Goal: Task Accomplishment & Management: Use online tool/utility

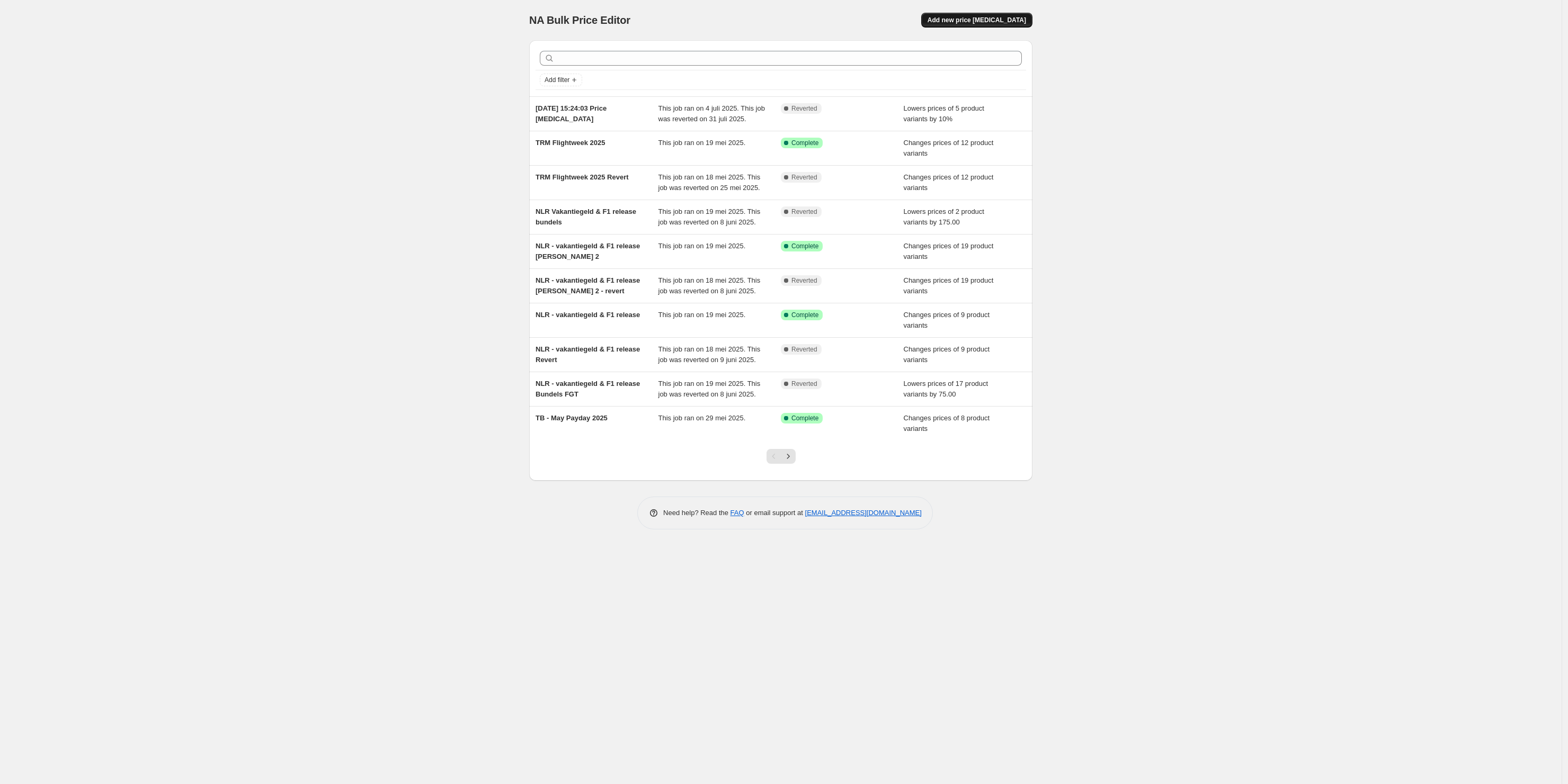
click at [983, 22] on span "Add new price change job" at bounding box center [977, 20] width 99 height 8
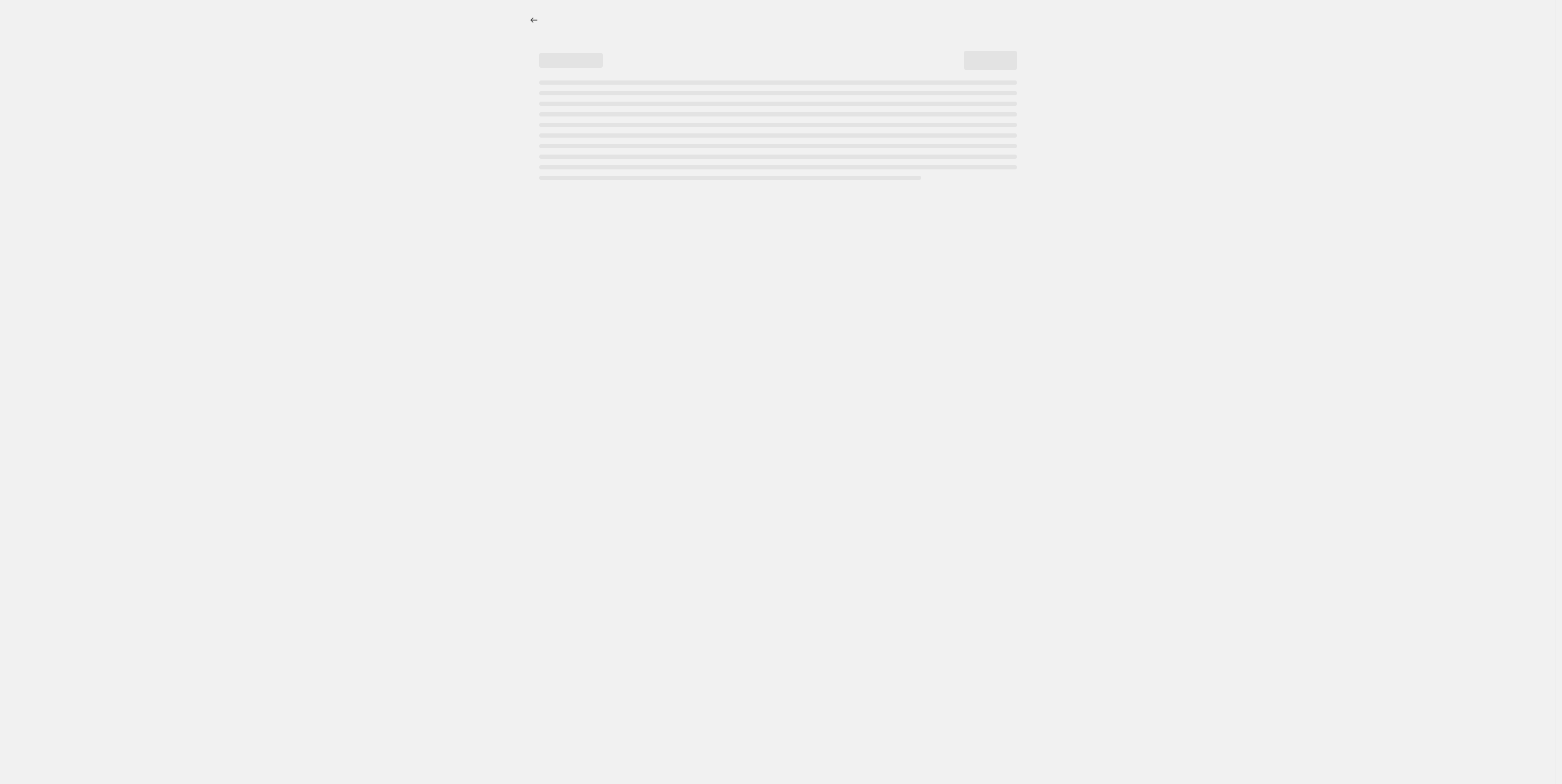
select select "percentage"
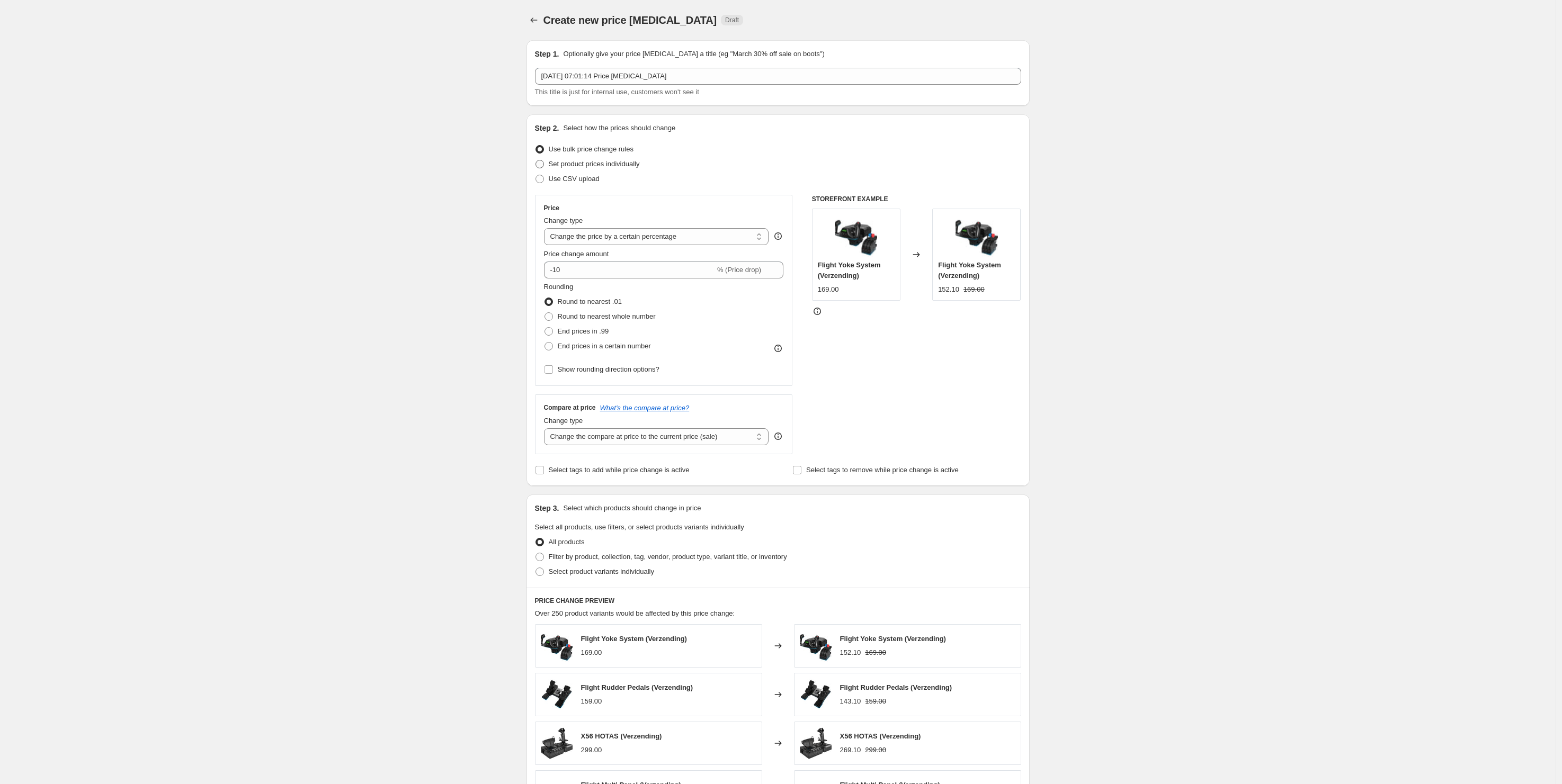
click at [606, 169] on span "Set product prices individually" at bounding box center [594, 164] width 91 height 10
click at [536, 160] on input "Set product prices individually" at bounding box center [535, 160] width 1 height 1
radio input "true"
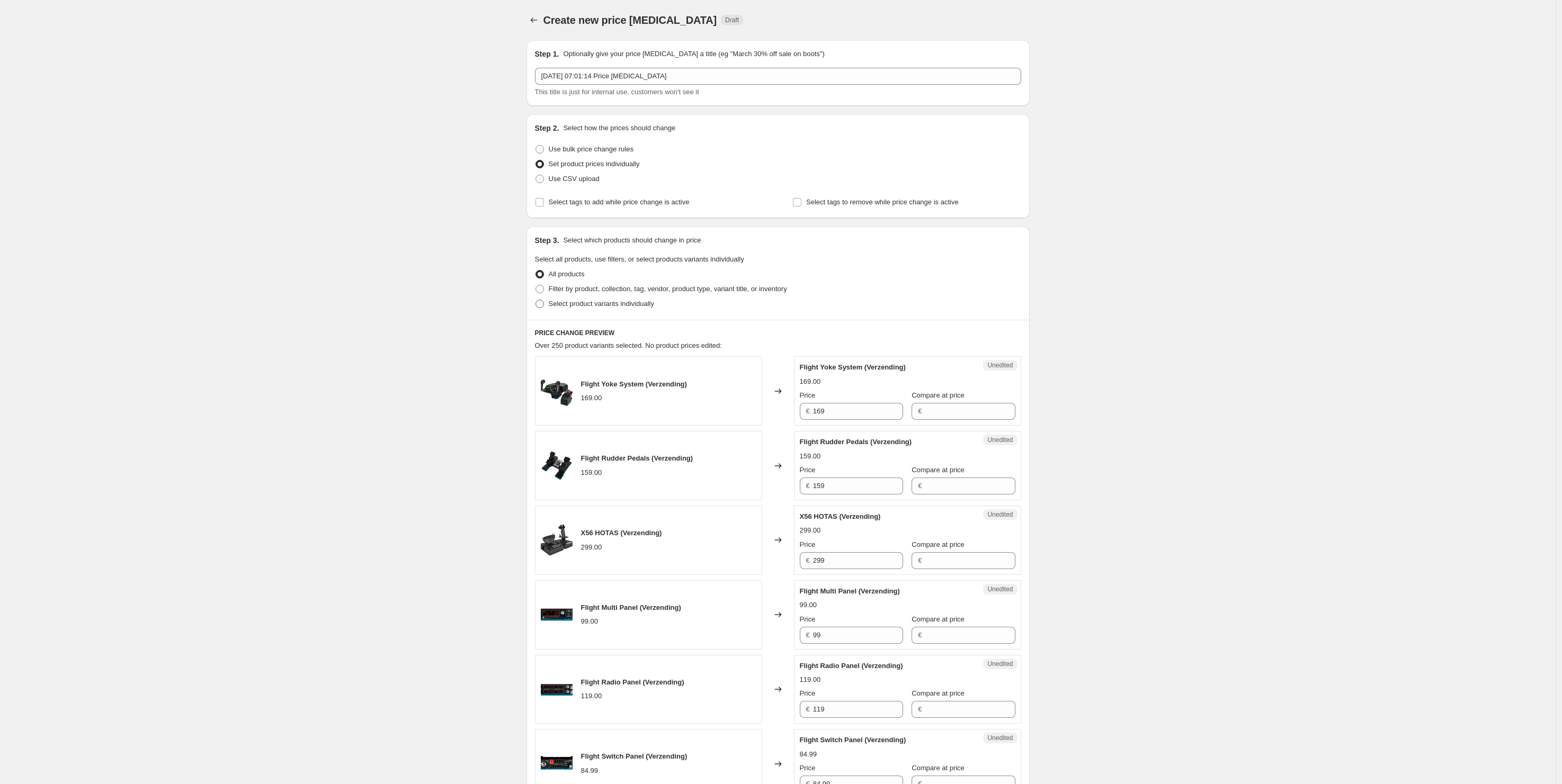
click at [597, 304] on span "Select product variants individually" at bounding box center [601, 303] width 105 height 8
click at [536, 300] on input "Select product variants individually" at bounding box center [535, 299] width 1 height 1
radio input "true"
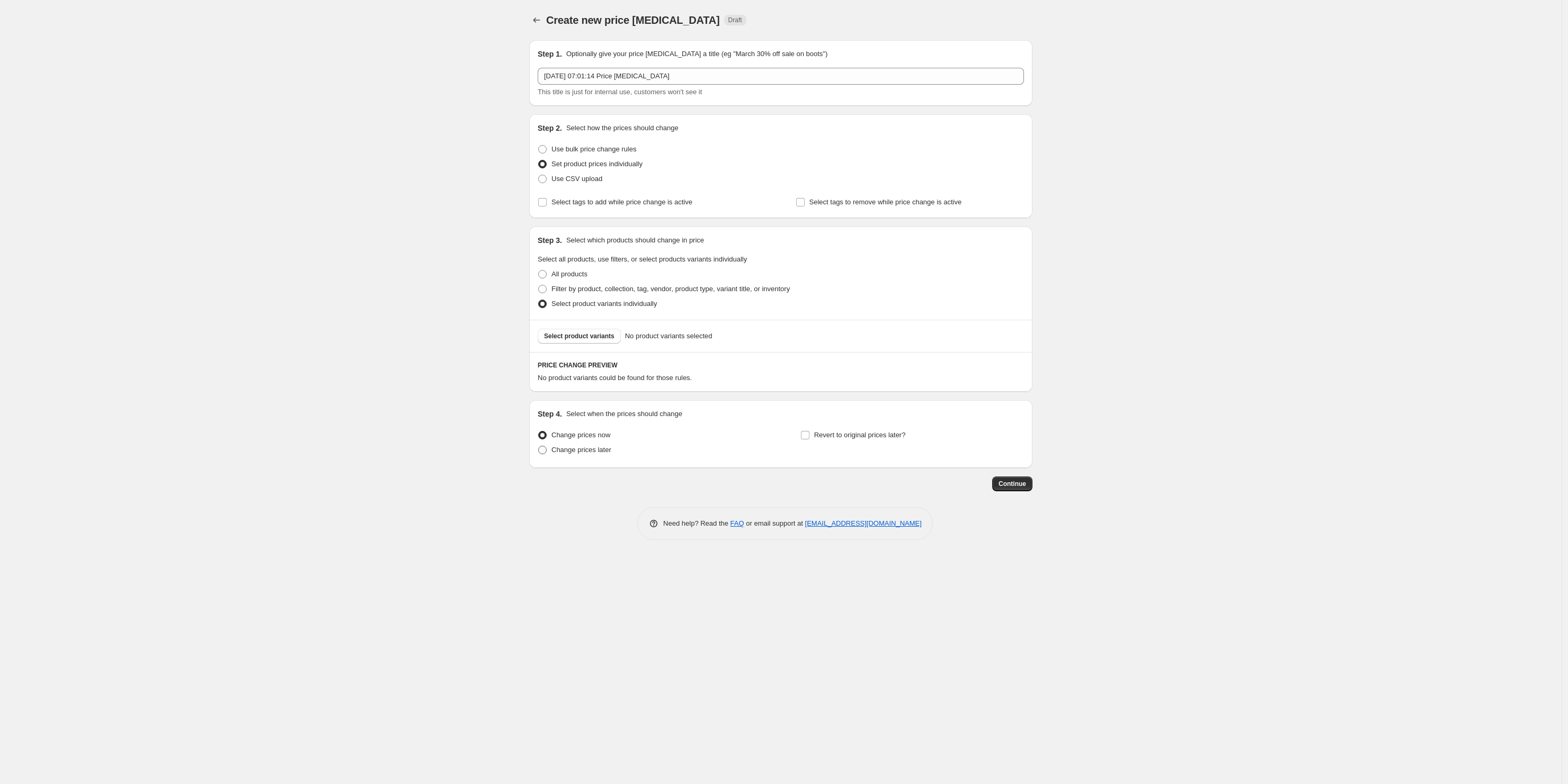
click at [587, 448] on span "Change prices later" at bounding box center [582, 449] width 60 height 8
click at [539, 446] on input "Change prices later" at bounding box center [538, 445] width 1 height 1
radio input "true"
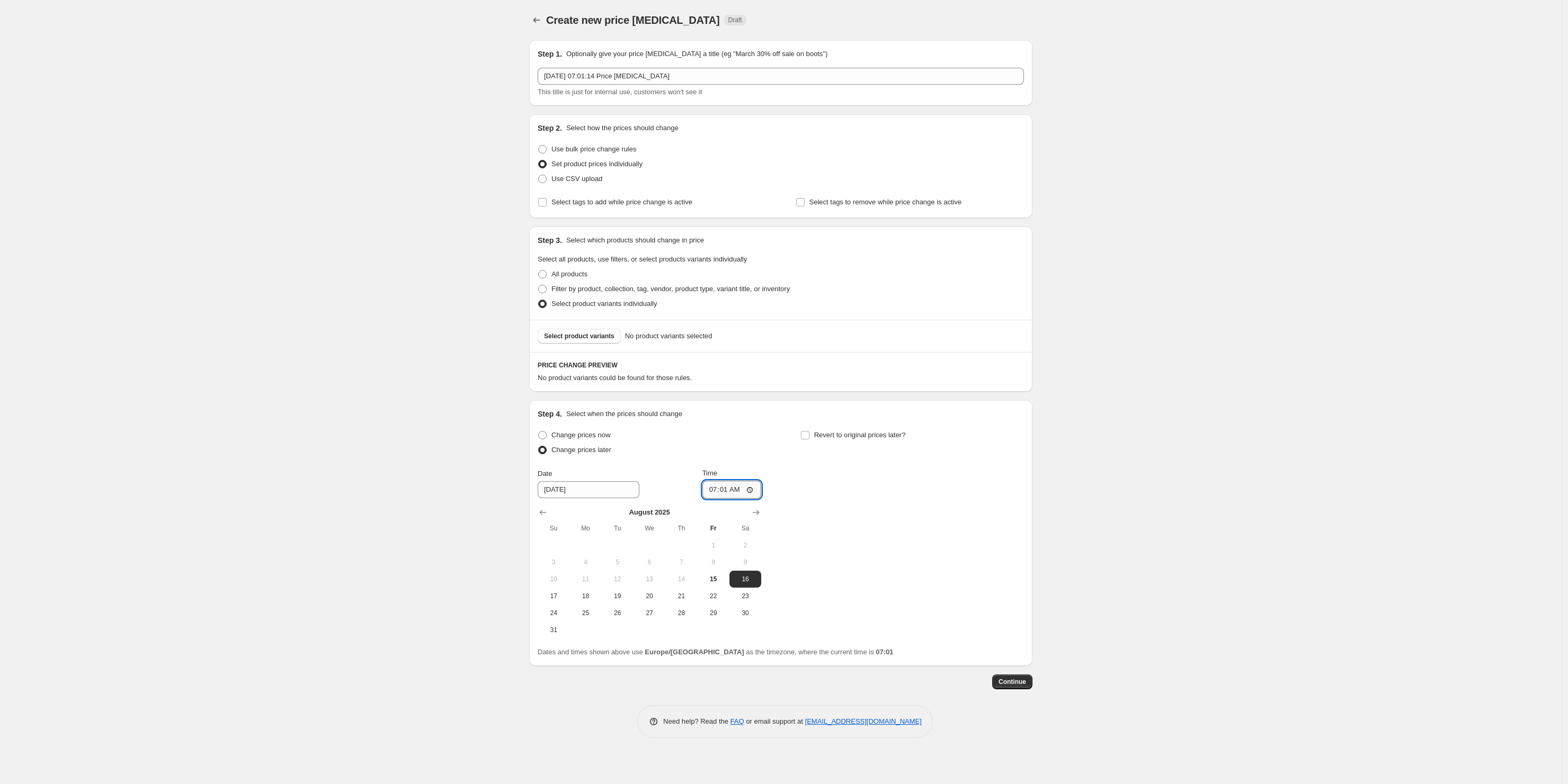
click at [734, 491] on input "07:01" at bounding box center [732, 489] width 60 height 18
type input "13:00"
click at [858, 436] on span "Revert to original prices later?" at bounding box center [860, 434] width 91 height 8
click at [810, 436] on input "Revert to original prices later?" at bounding box center [805, 434] width 8 height 8
checkbox input "true"
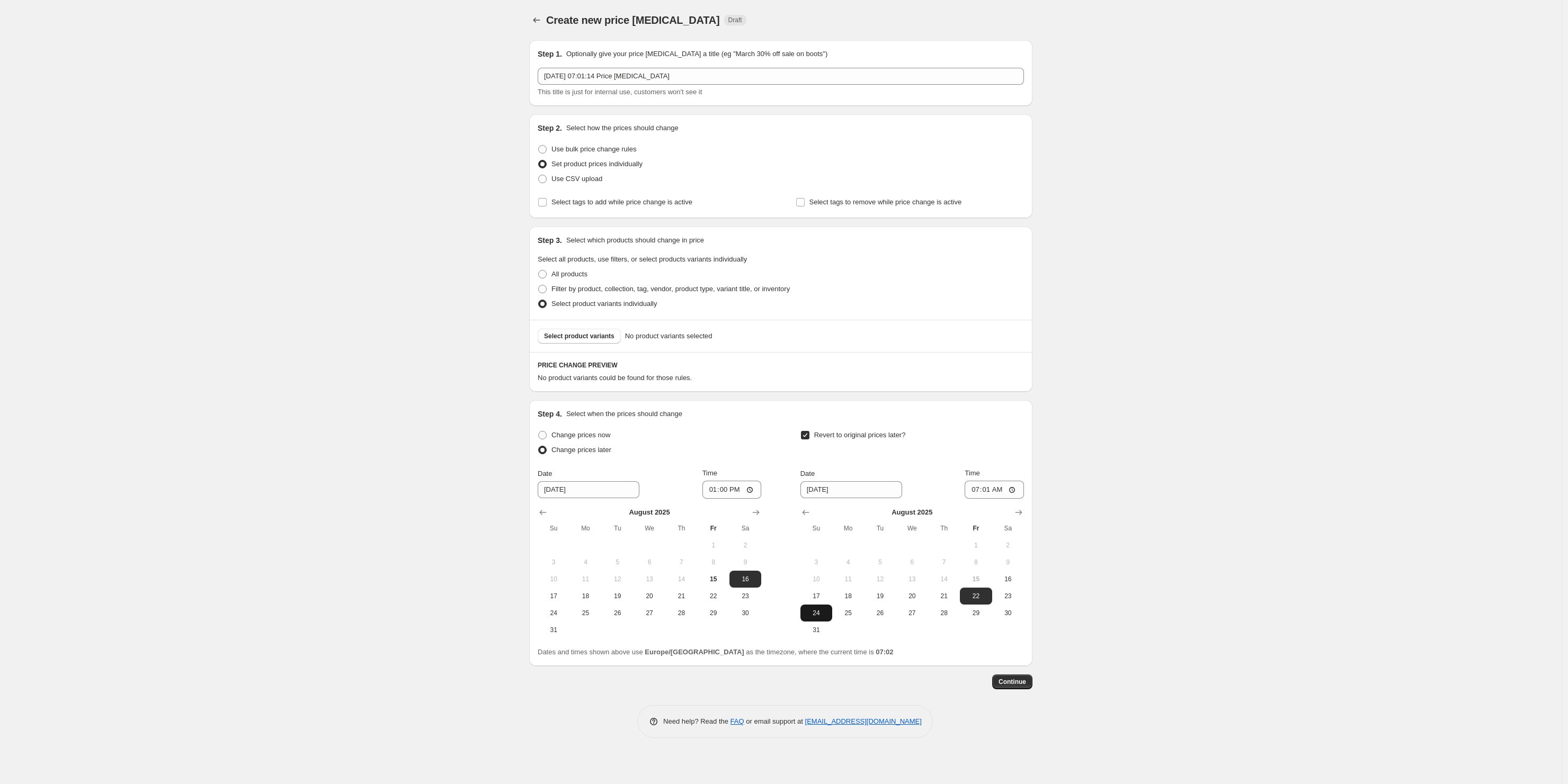
click at [817, 610] on span "24" at bounding box center [816, 613] width 23 height 8
type input "8/24/2025"
click at [994, 491] on input "07:01" at bounding box center [995, 489] width 60 height 18
type input "23:59"
click at [1021, 684] on span "Continue" at bounding box center [1012, 682] width 28 height 8
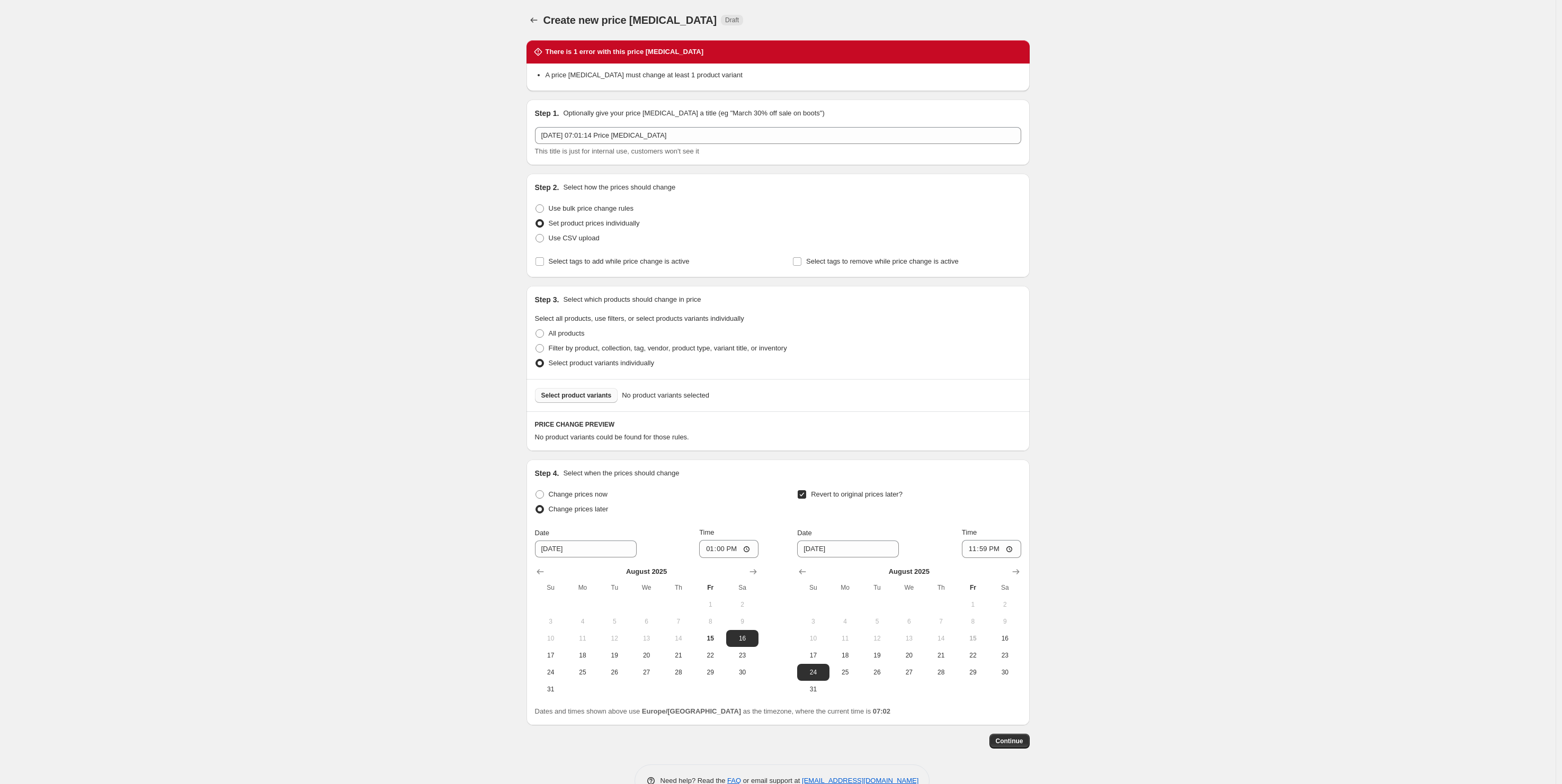
click at [591, 396] on span "Select product variants" at bounding box center [577, 395] width 71 height 8
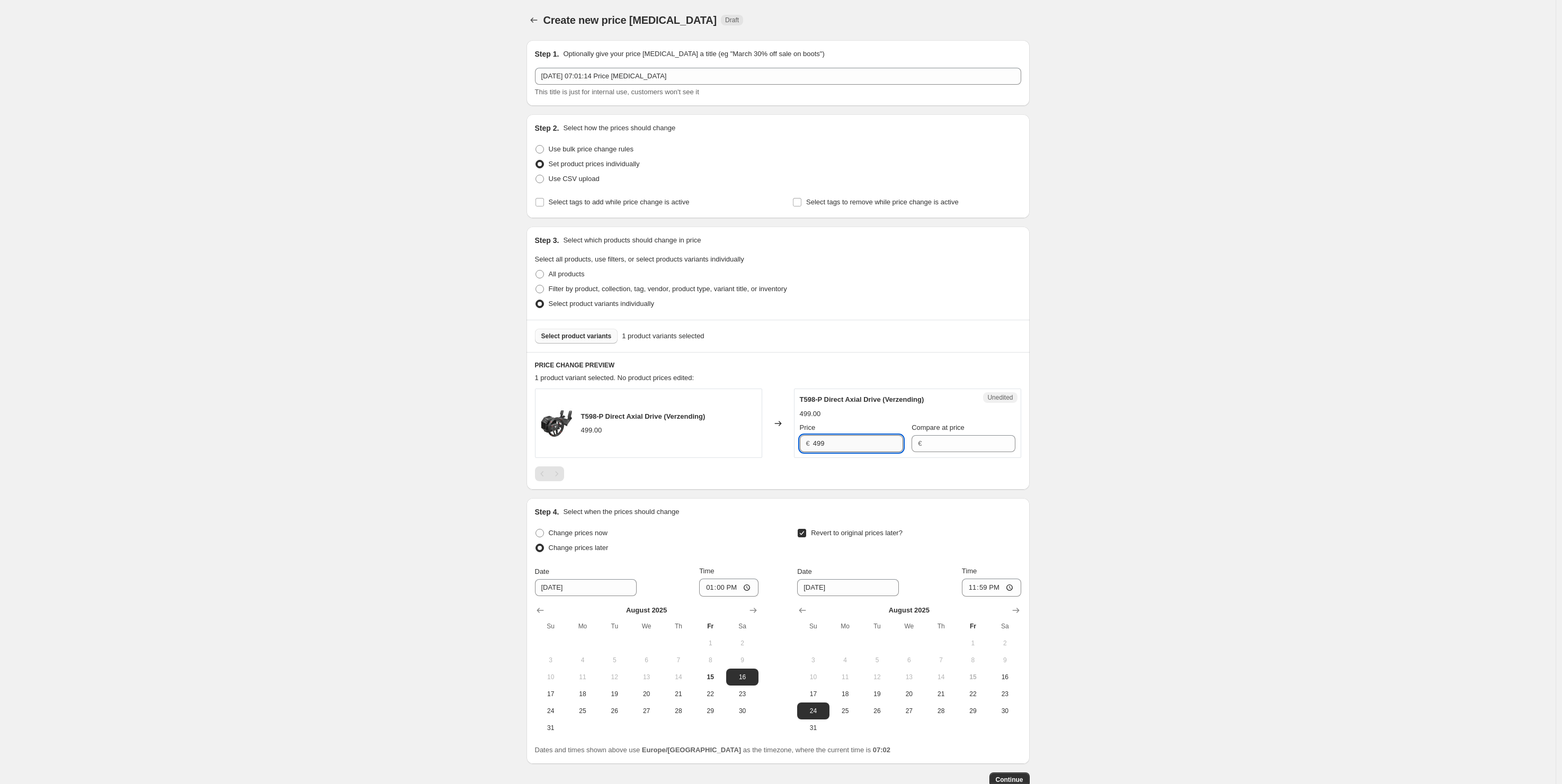
click at [854, 438] on input "499" at bounding box center [858, 444] width 90 height 17
type input "449"
type input "499"
click at [1213, 570] on div "Create new price change job. This page is ready Create new price change job Dra…" at bounding box center [778, 426] width 1555 height 852
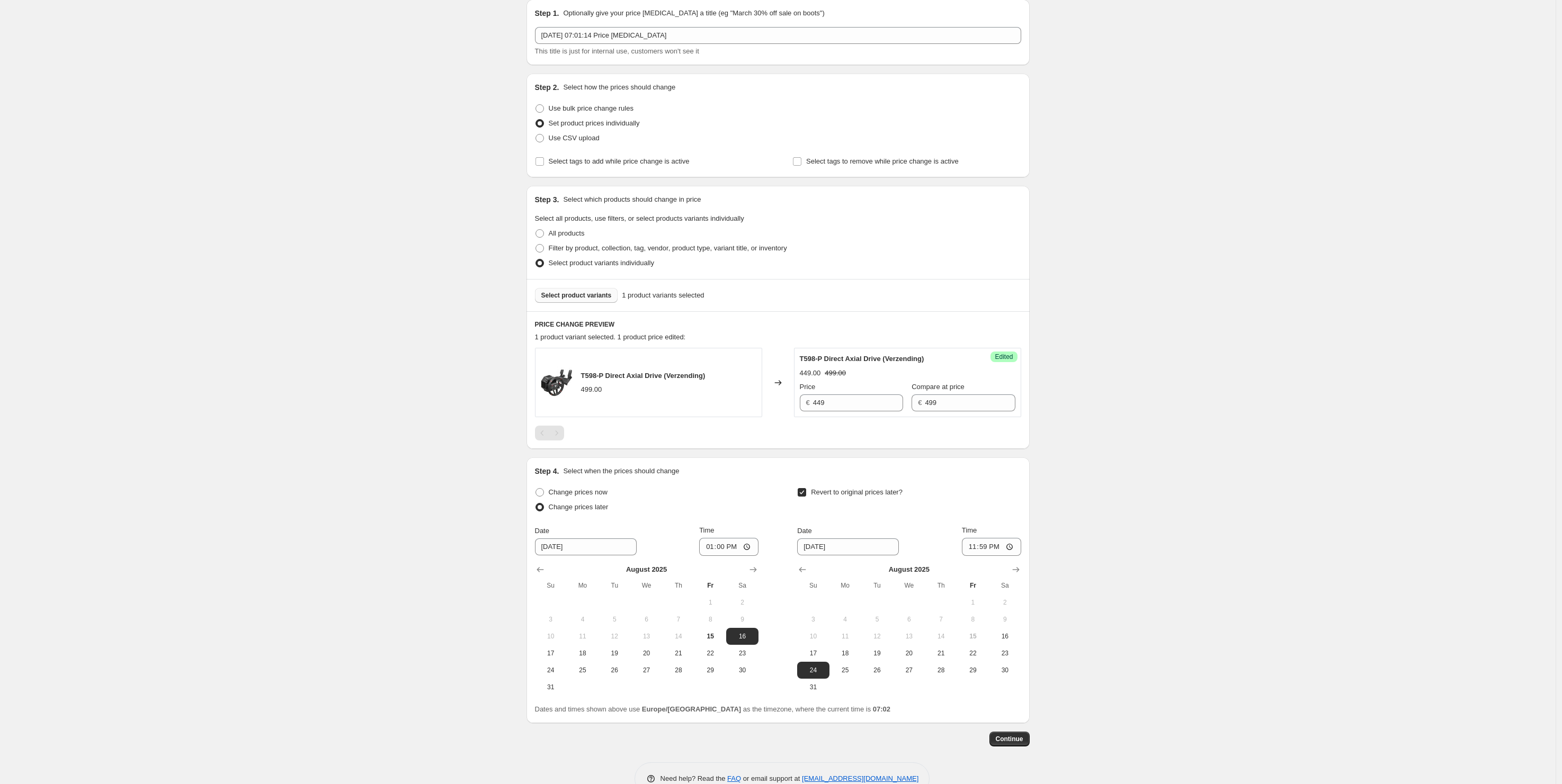
scroll to position [67, 0]
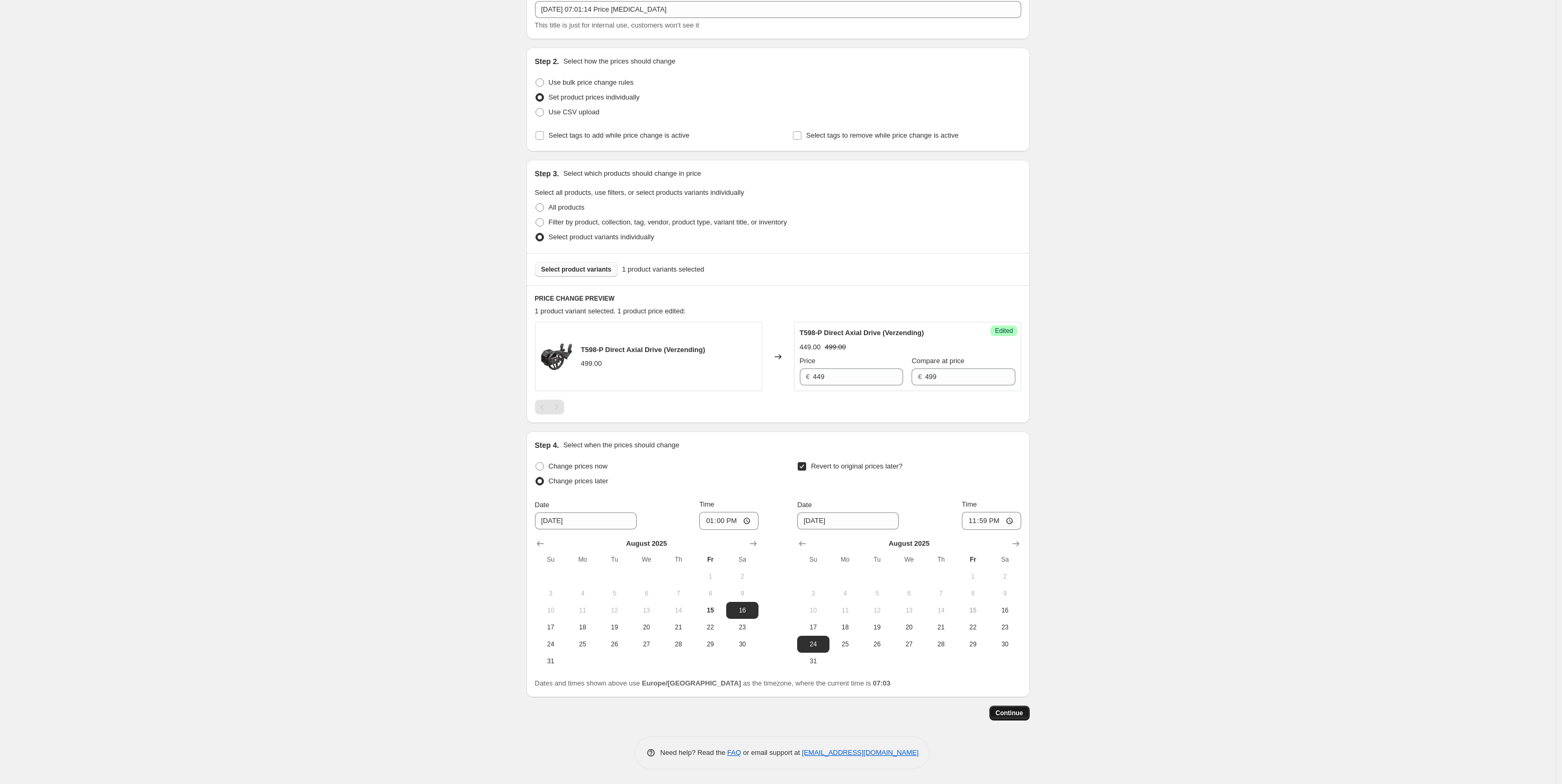
click at [1008, 713] on span "Continue" at bounding box center [1009, 712] width 28 height 8
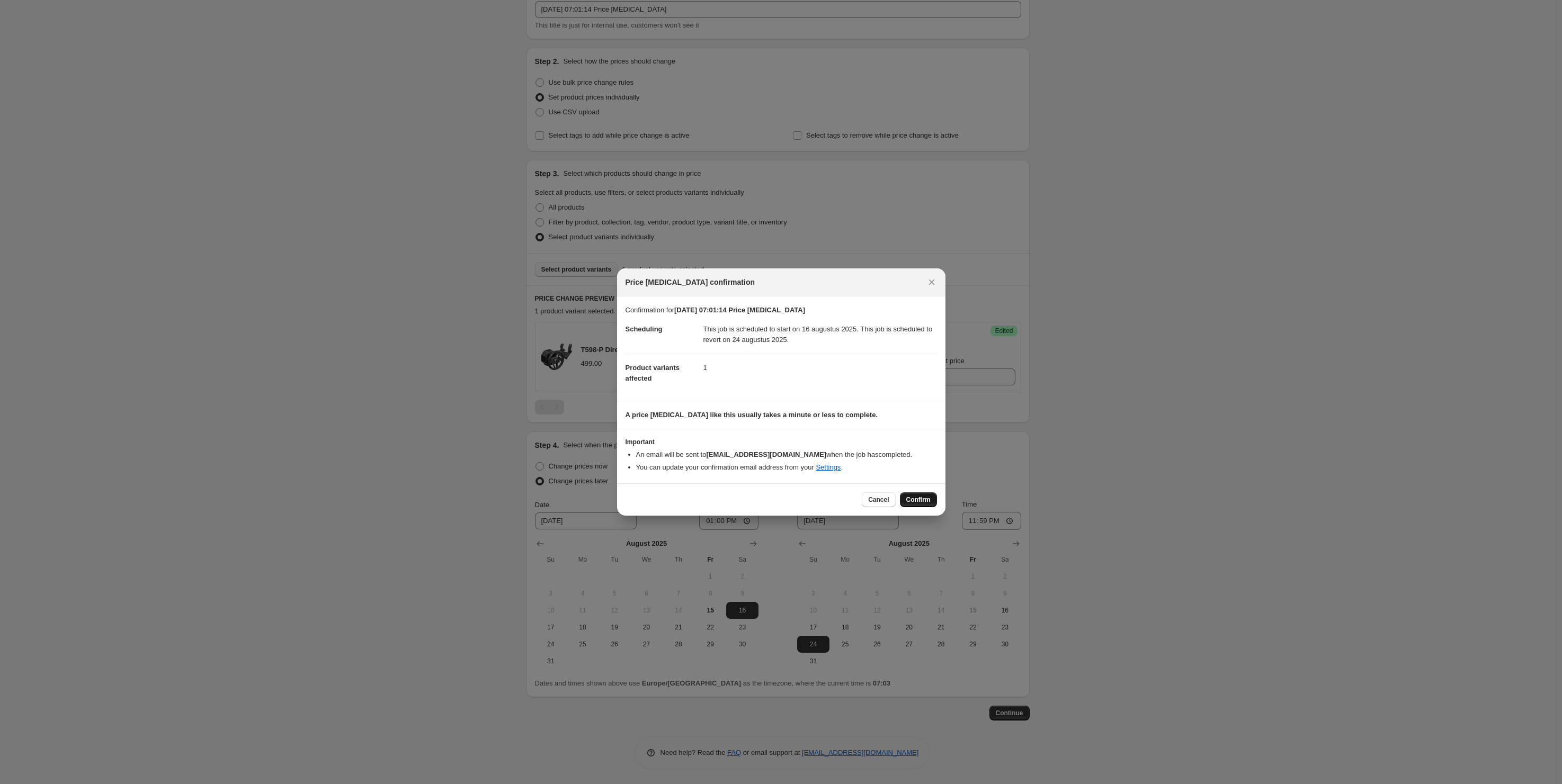
click at [921, 499] on span "Confirm" at bounding box center [918, 499] width 24 height 8
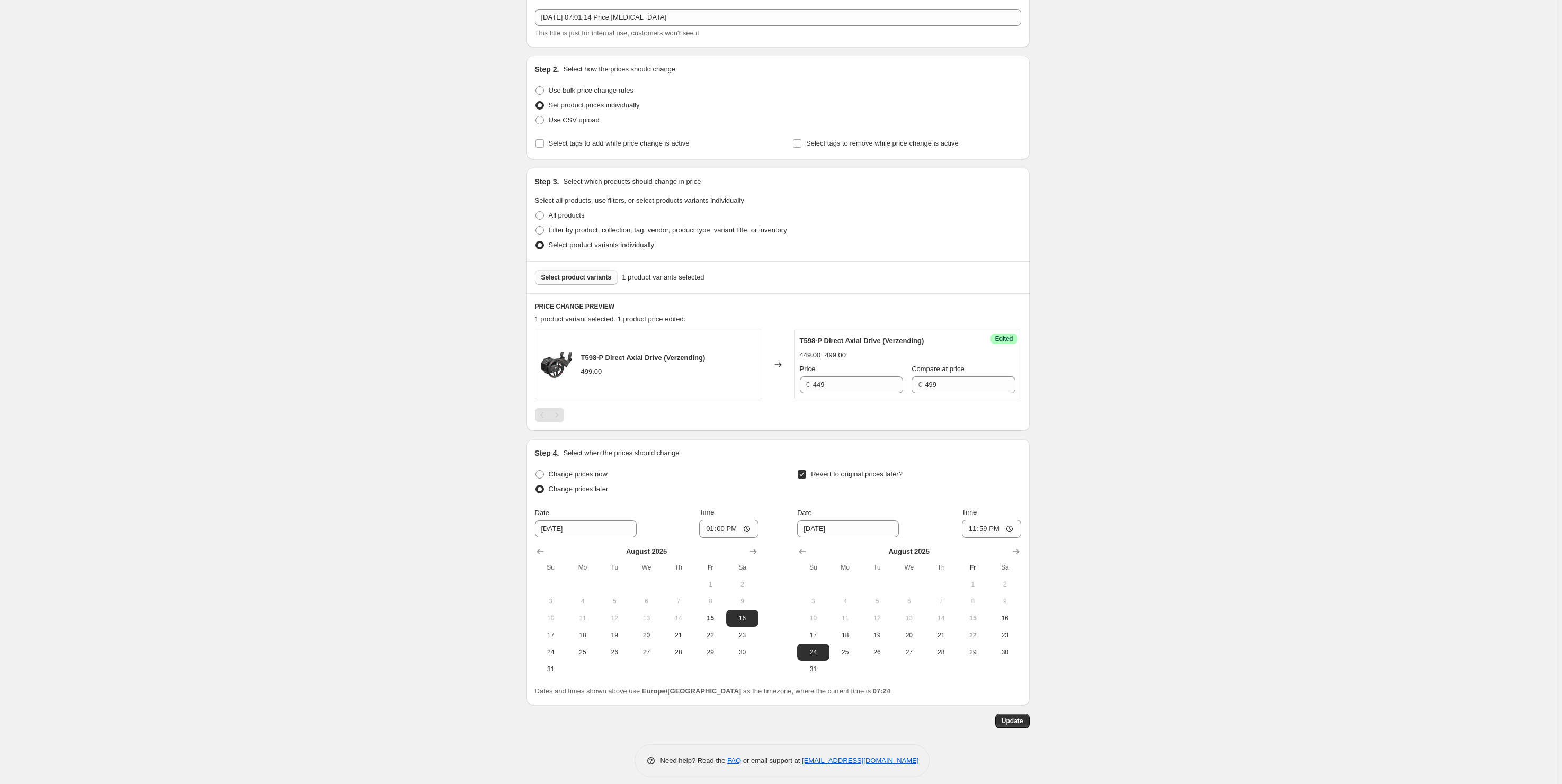
scroll to position [131, 0]
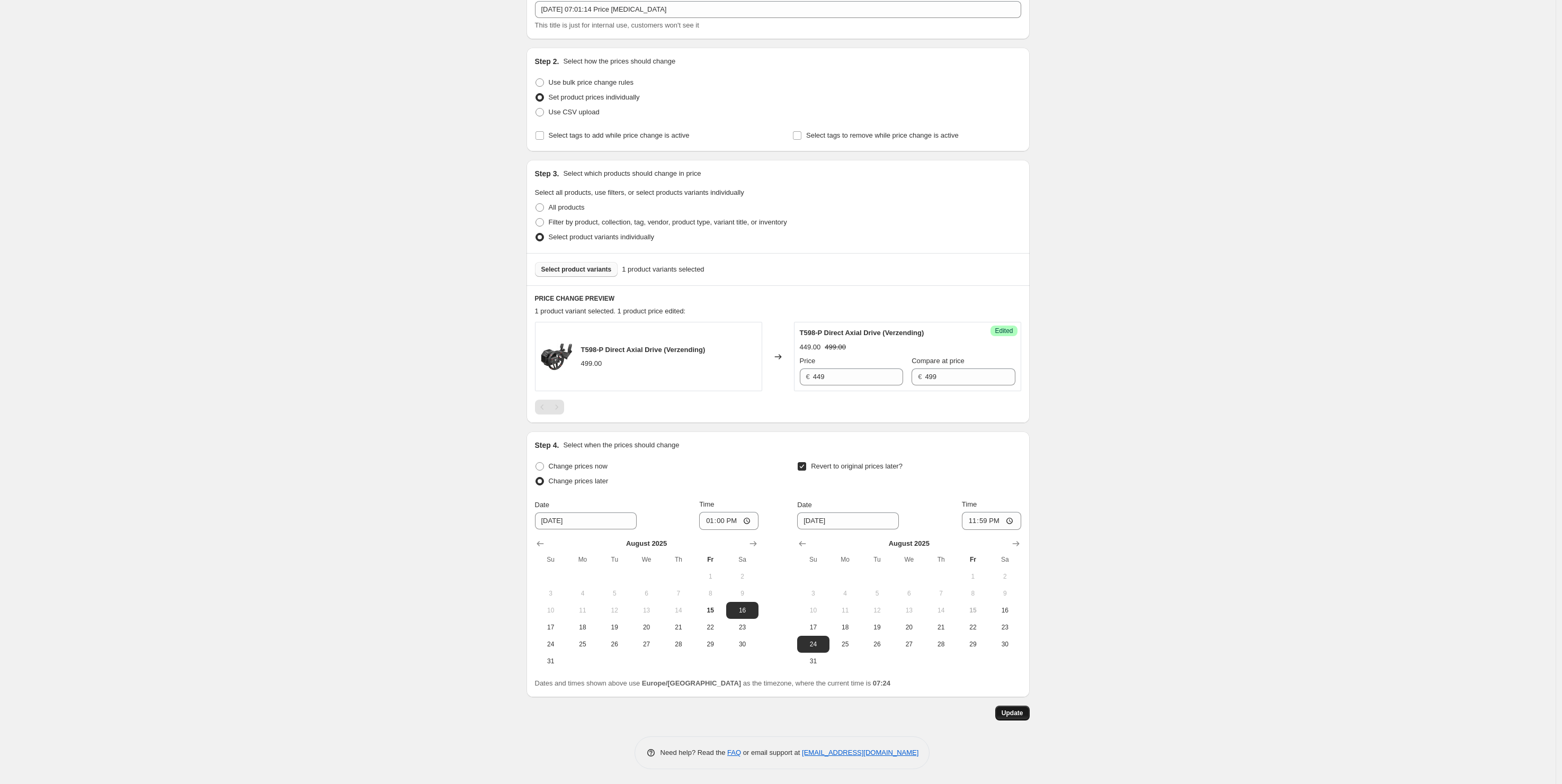
click at [1019, 706] on button "Update" at bounding box center [1012, 713] width 34 height 15
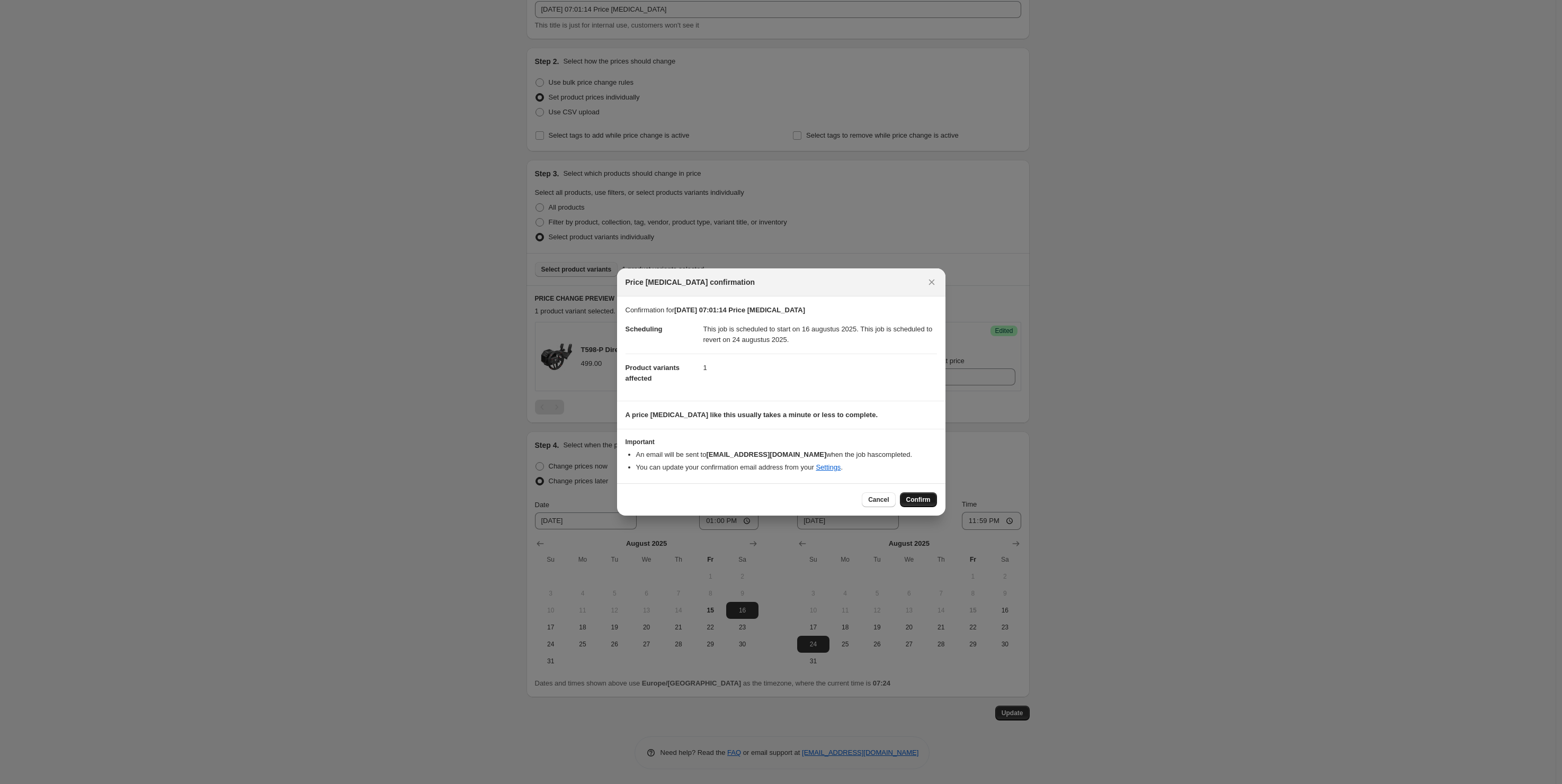
click at [919, 498] on span "Confirm" at bounding box center [918, 499] width 24 height 8
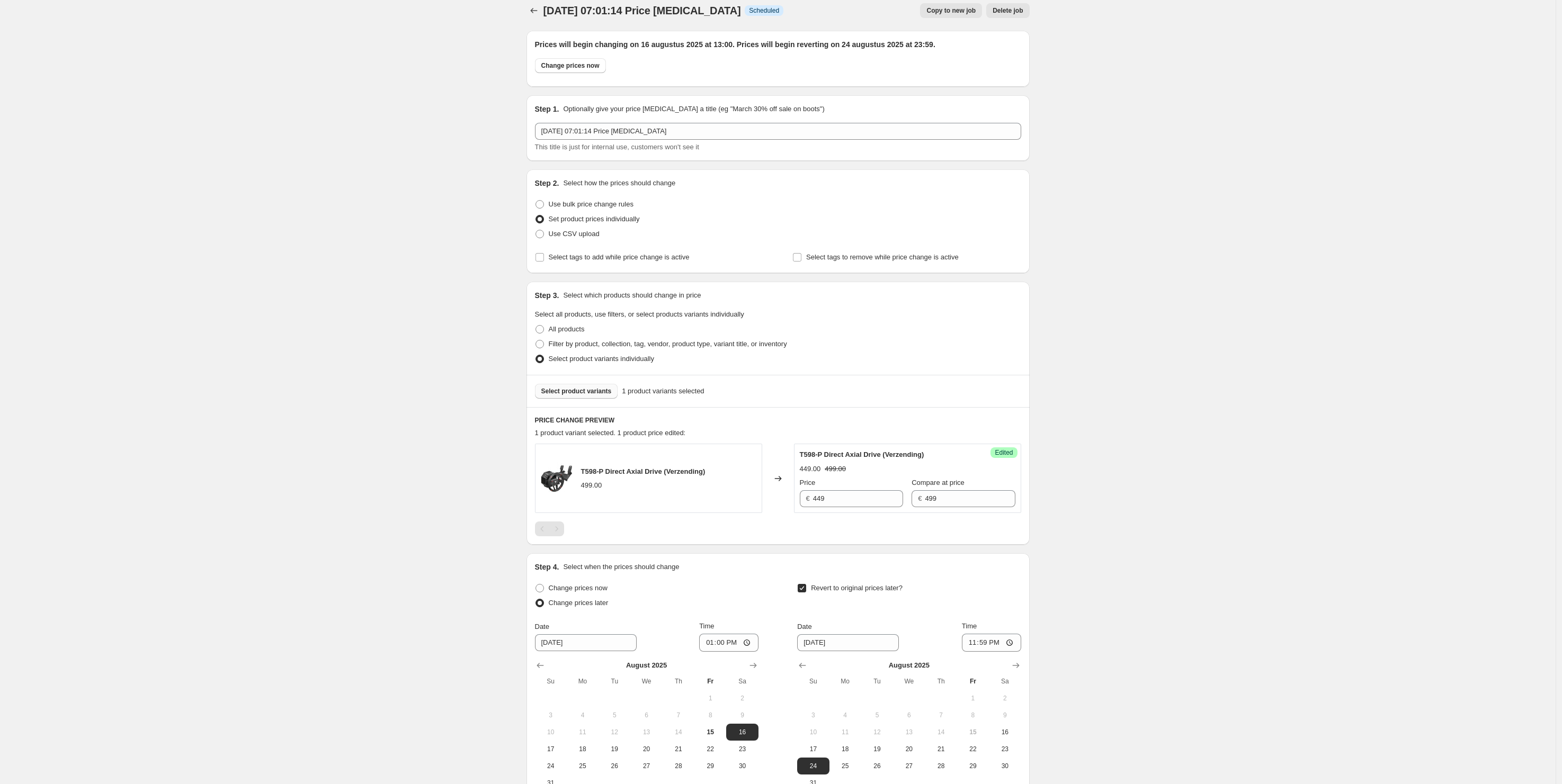
scroll to position [0, 0]
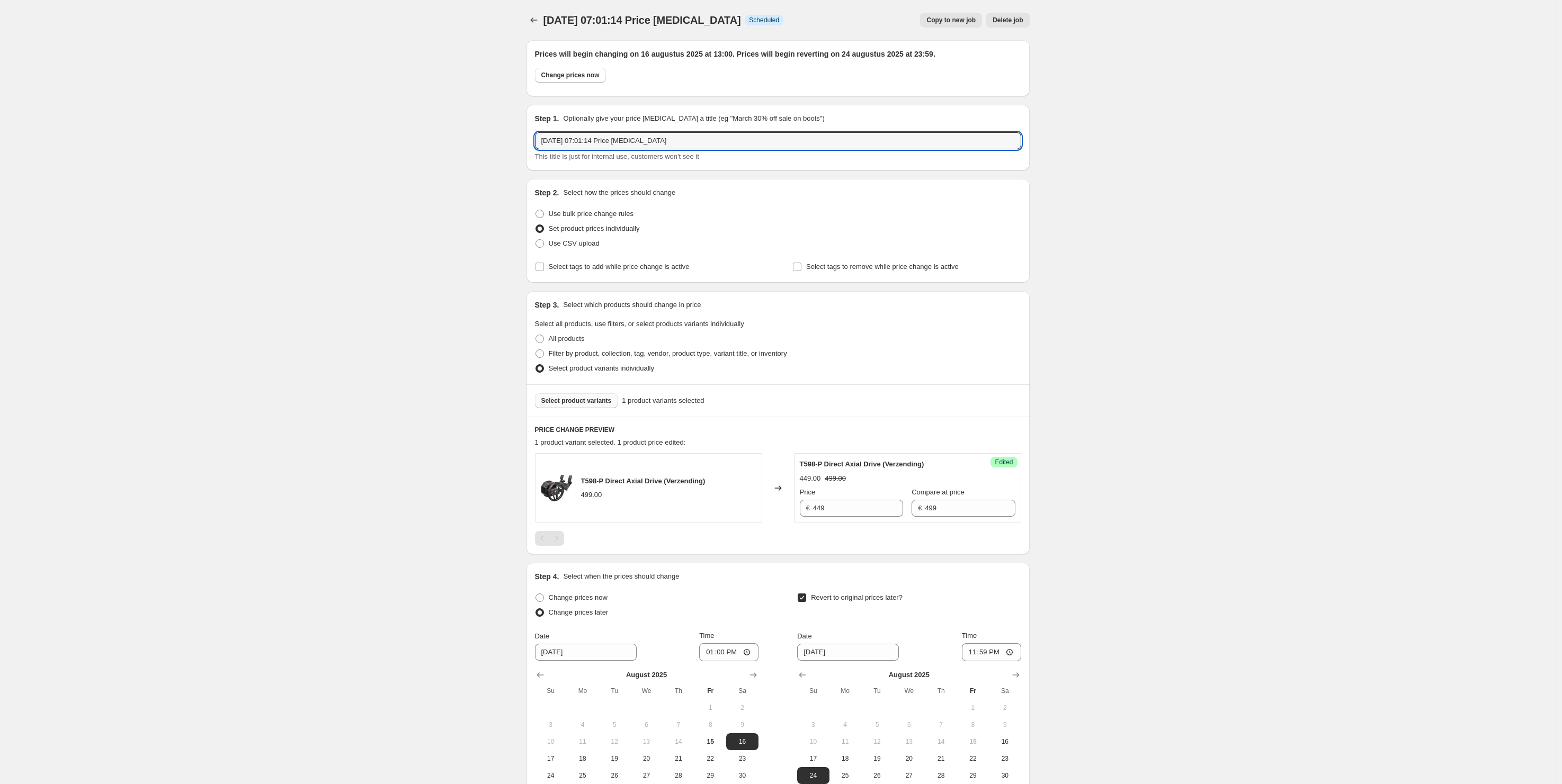
drag, startPoint x: 689, startPoint y: 140, endPoint x: 434, endPoint y: 116, distance: 256.1
click at [535, 132] on input "15 aug 2025, 07:01:14 Price change job" at bounding box center [778, 140] width 487 height 17
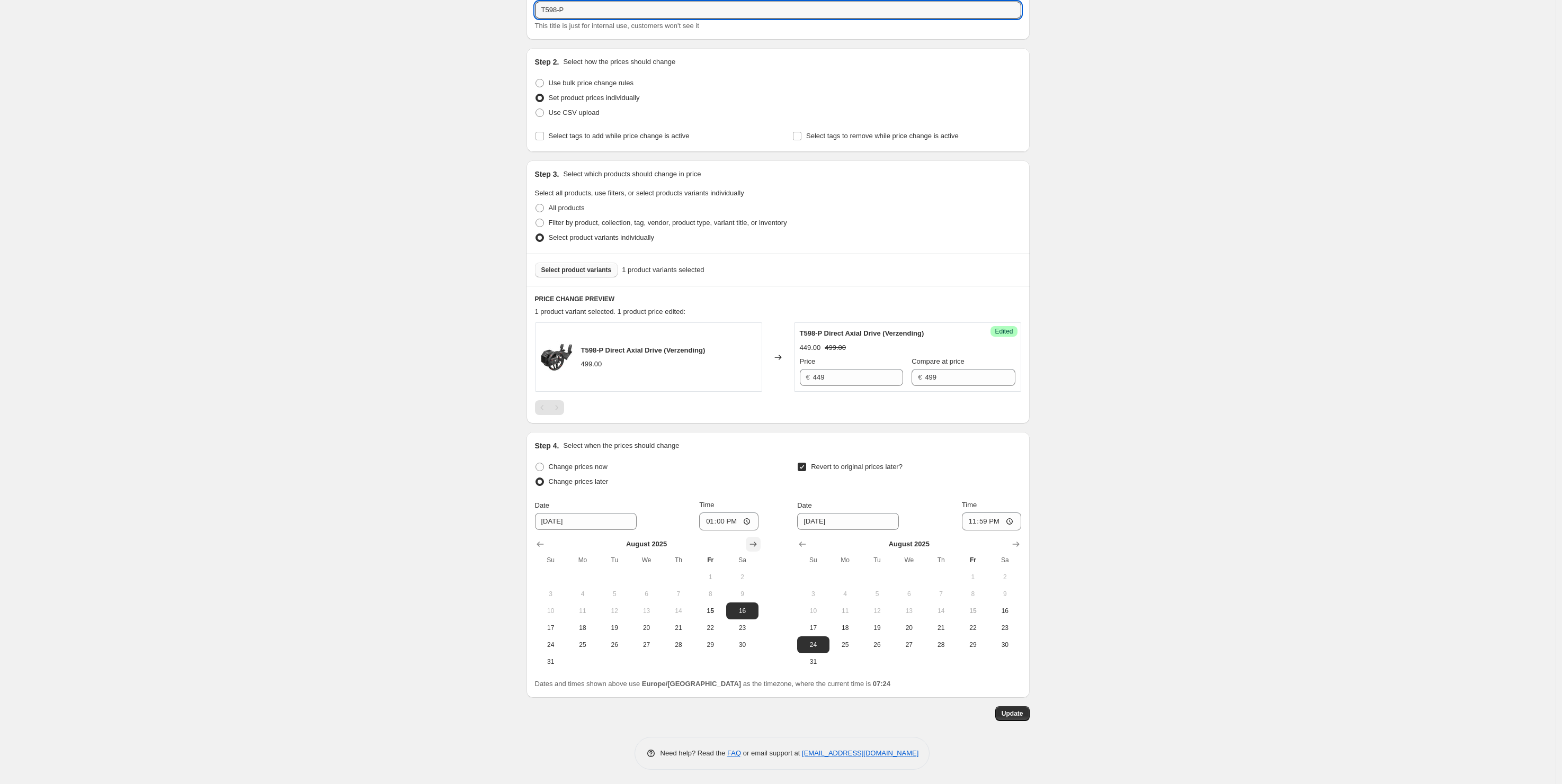
scroll to position [131, 0]
type input "T598-P"
click at [1011, 712] on span "Update" at bounding box center [1011, 712] width 21 height 8
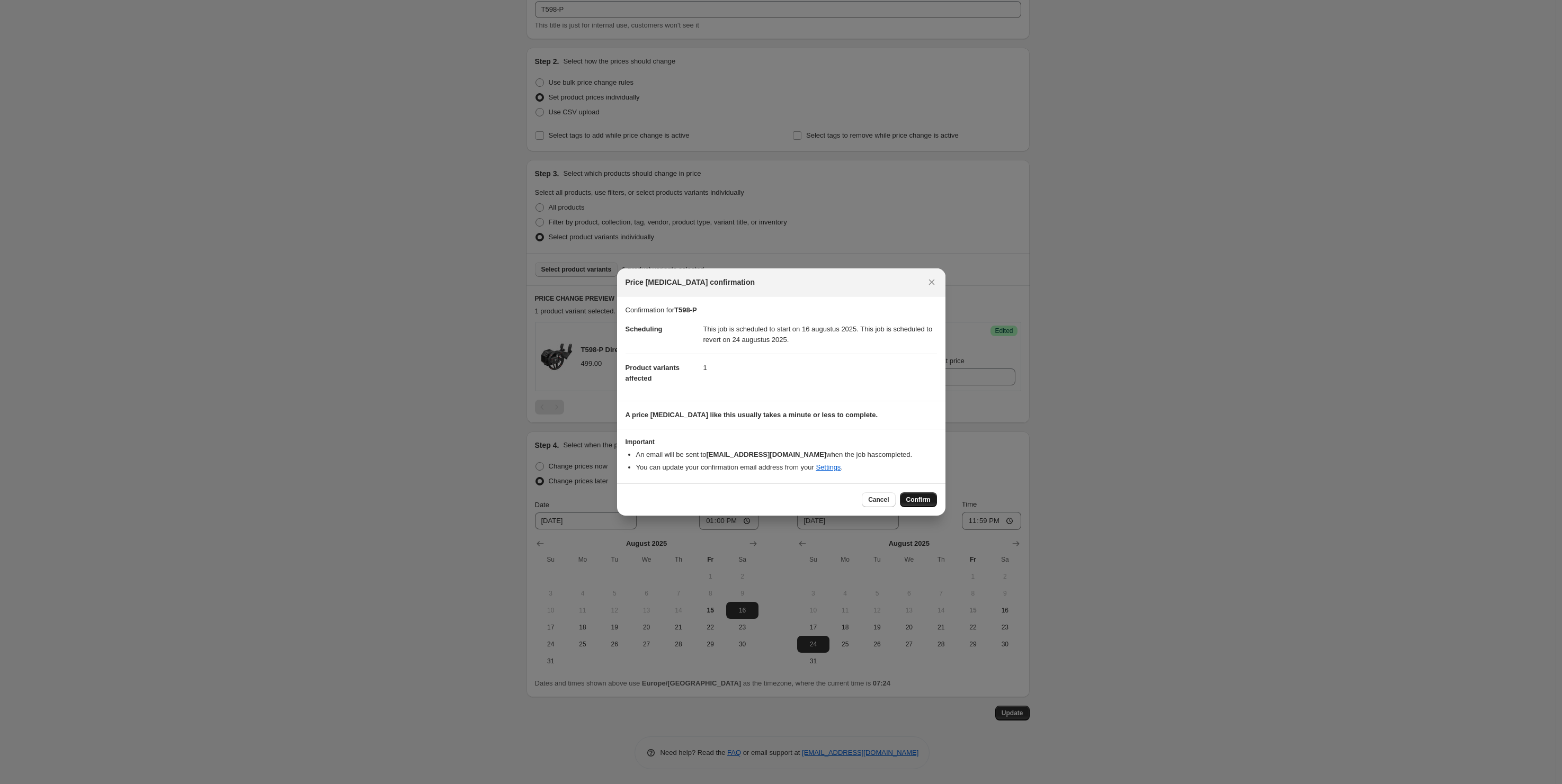
click at [920, 503] on span "Confirm" at bounding box center [918, 499] width 24 height 8
